Goal: Task Accomplishment & Management: Complete application form

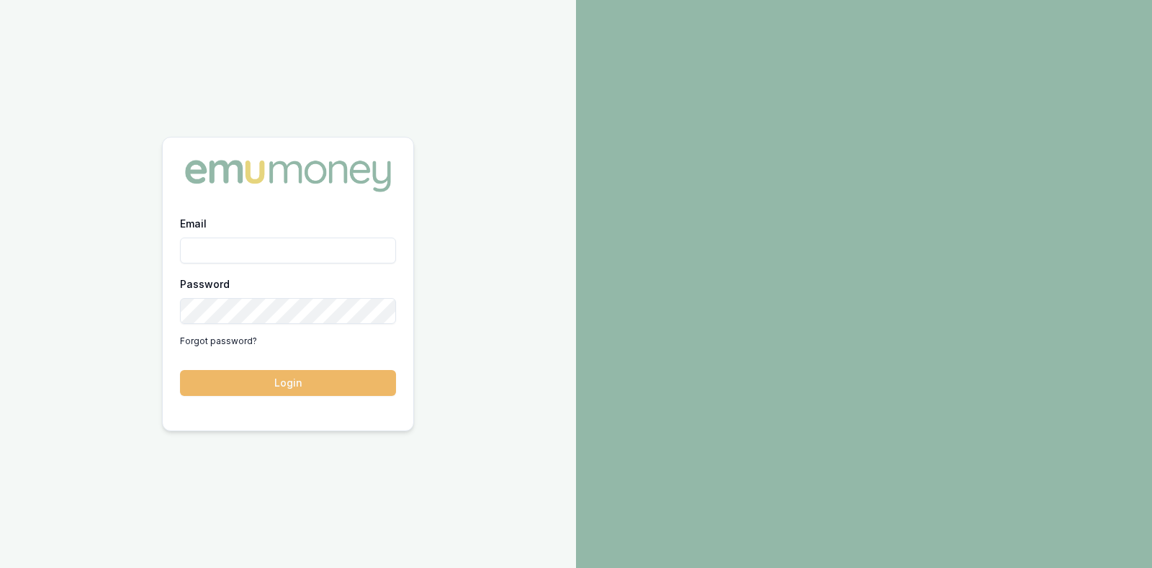
type input "[PERSON_NAME][EMAIL_ADDRESS][DOMAIN_NAME]"
click at [273, 387] on button "Login" at bounding box center [288, 383] width 216 height 26
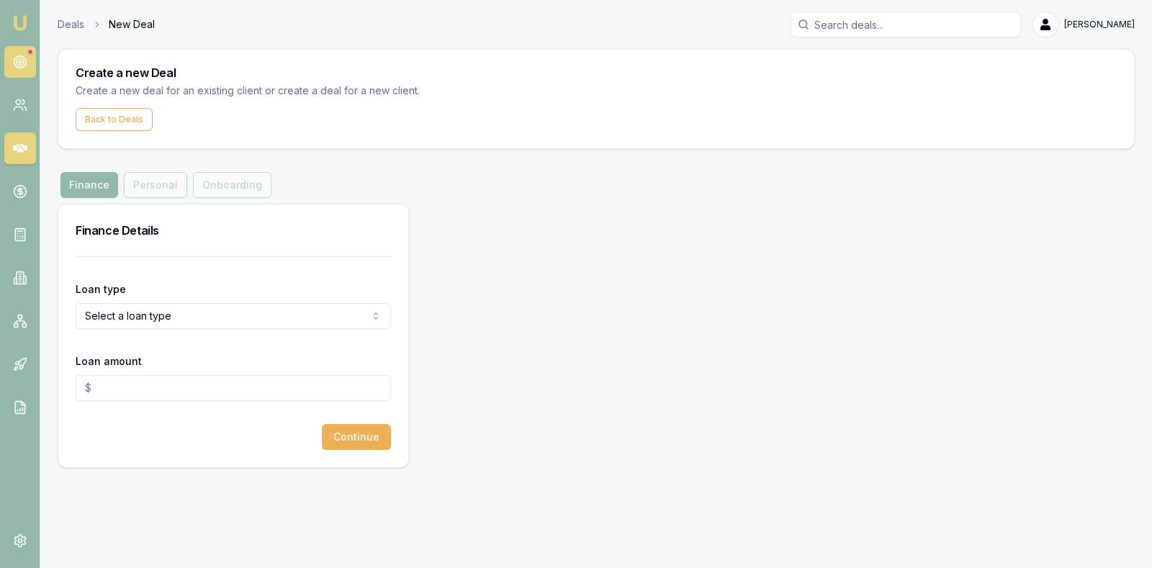
click at [14, 58] on circle at bounding box center [20, 62] width 12 height 12
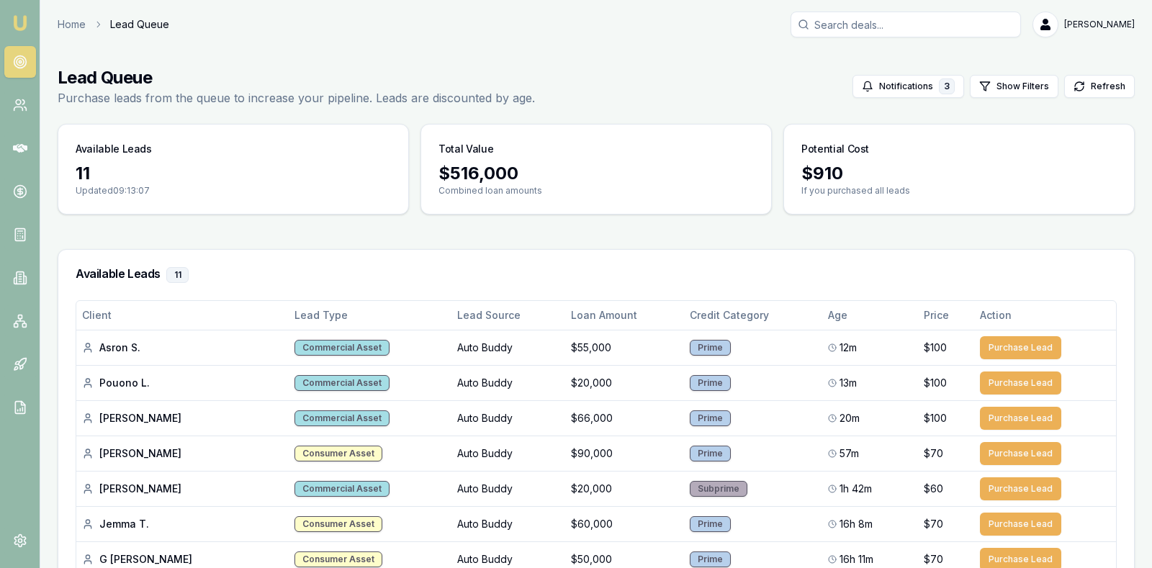
click at [733, 223] on main "Lead Queue Purchase leads from the queue to increase your pipeline. Leads are d…" at bounding box center [596, 435] width 1112 height 772
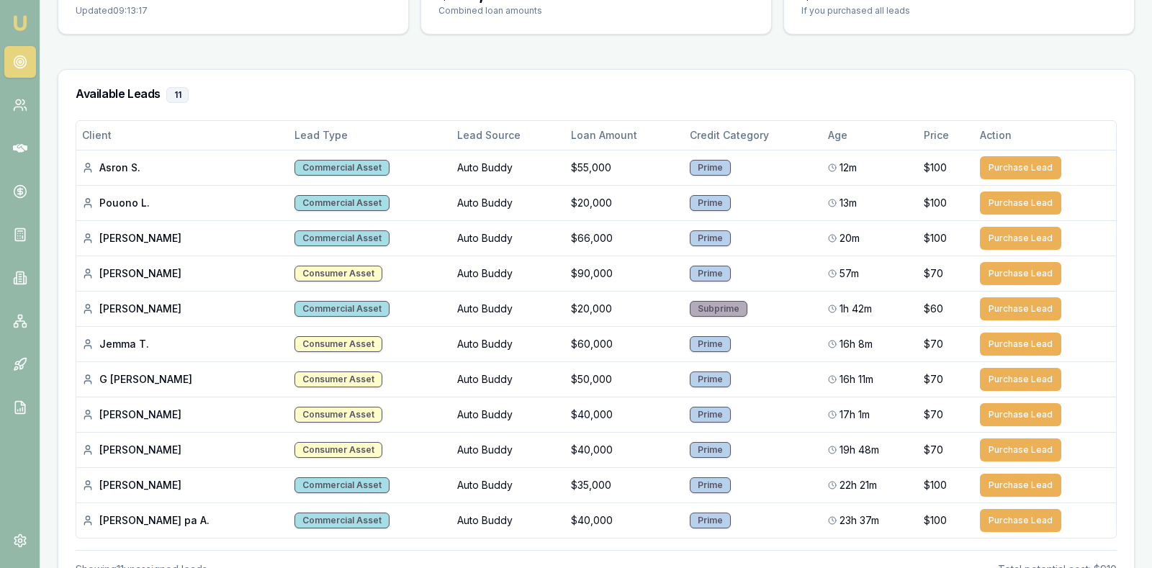
scroll to position [216, 0]
